Goal: Find specific page/section: Find specific page/section

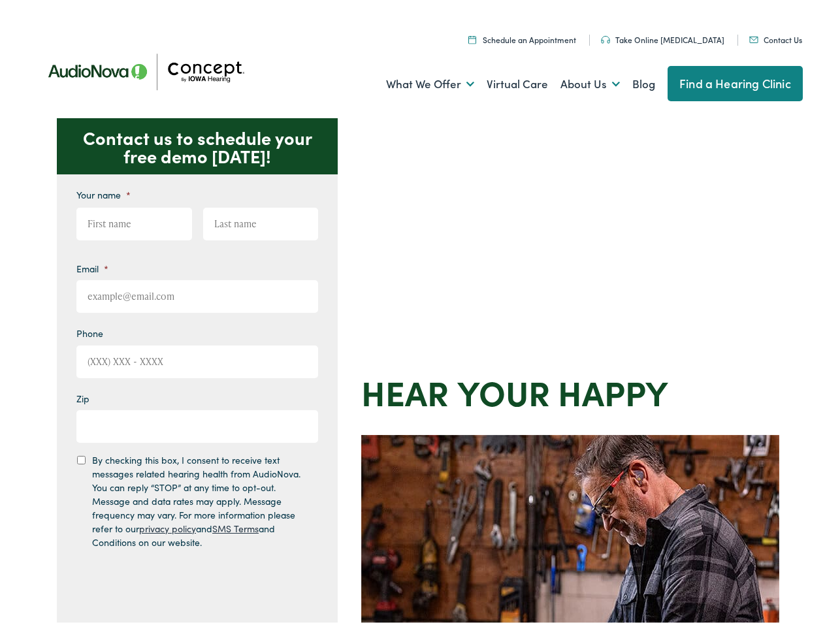
click at [412, 313] on div "Contact us to schedule your free demo today! Give us a call 888-480-2052 Email …" at bounding box center [418, 568] width 836 height 908
click at [418, 80] on link "What We Offer" at bounding box center [430, 80] width 88 height 48
click at [576, 80] on link "About Us" at bounding box center [589, 80] width 59 height 48
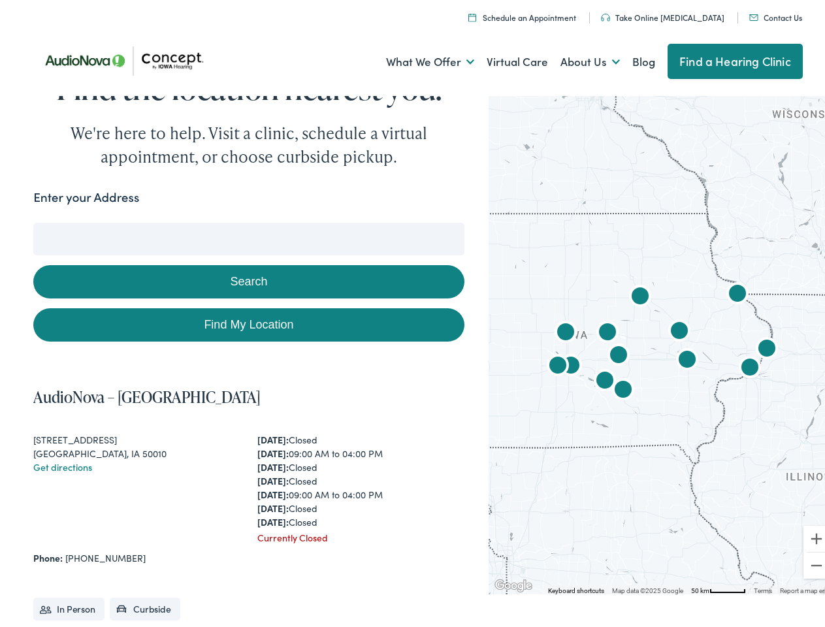
click at [418, 58] on link "What We Offer" at bounding box center [430, 58] width 88 height 48
click at [576, 58] on link "About Us" at bounding box center [589, 58] width 59 height 48
click at [527, 219] on button "Search" at bounding box center [532, 220] width 16 height 16
click at [246, 278] on button "Search" at bounding box center [248, 277] width 430 height 33
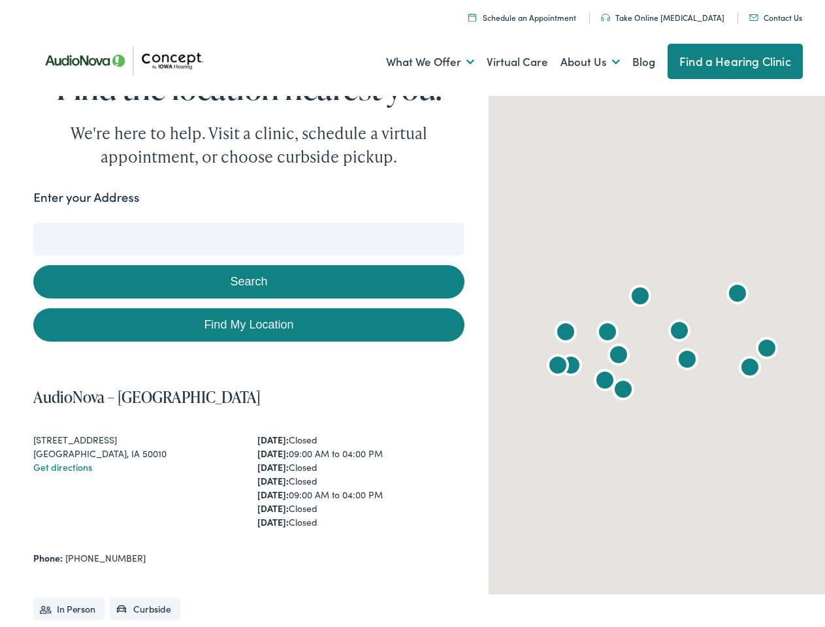
click at [678, 357] on div at bounding box center [661, 339] width 347 height 502
